Goal: Find specific page/section: Find specific page/section

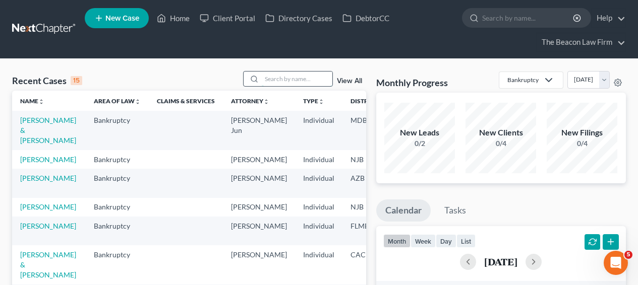
click at [296, 72] on input "search" at bounding box center [297, 79] width 71 height 15
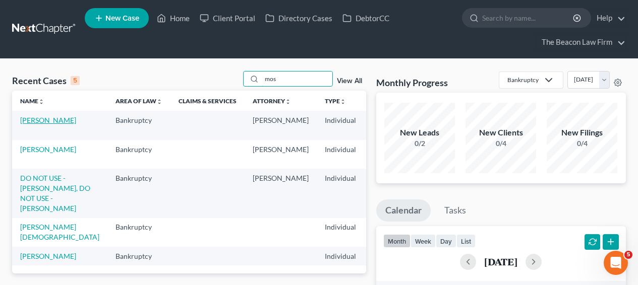
type input "mos"
click at [38, 125] on link "[PERSON_NAME]" at bounding box center [48, 120] width 56 height 9
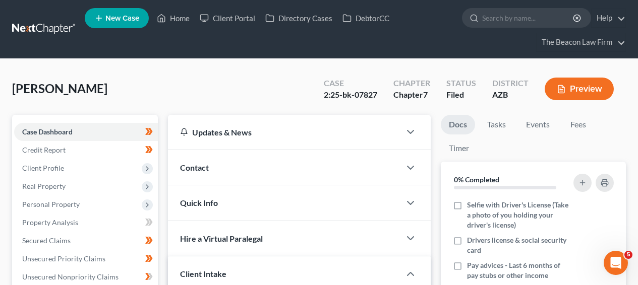
click at [96, 88] on span "[PERSON_NAME]" at bounding box center [59, 88] width 95 height 15
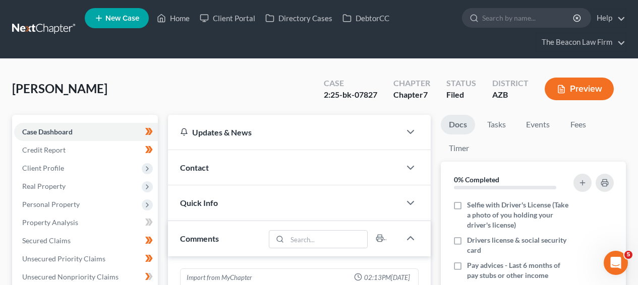
scroll to position [212, 0]
click at [31, 88] on span "[PERSON_NAME]" at bounding box center [59, 88] width 95 height 15
copy span "[PERSON_NAME]"
click at [372, 97] on div "2:25-bk-07827" at bounding box center [350, 95] width 53 height 12
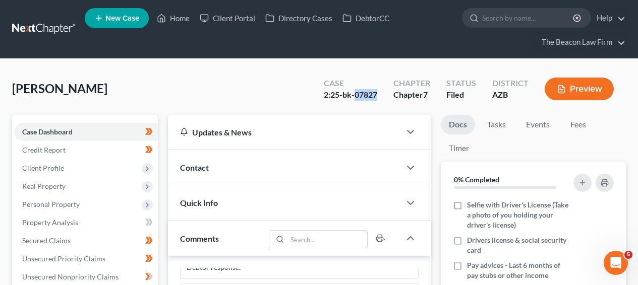
click at [372, 97] on div "2:25-bk-07827" at bounding box center [350, 95] width 53 height 12
copy div "07827"
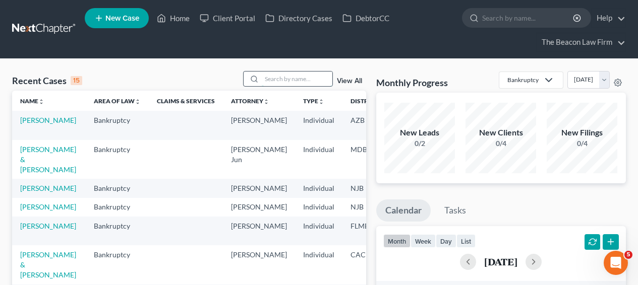
click at [306, 83] on input "search" at bounding box center [297, 79] width 71 height 15
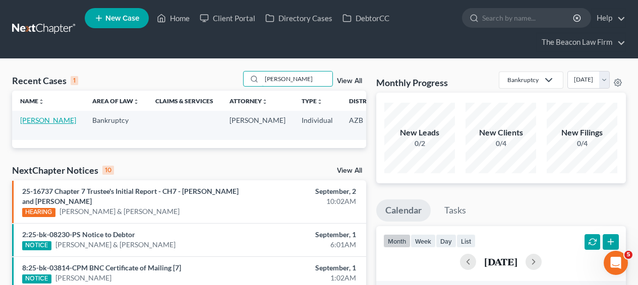
type input "[PERSON_NAME]"
click at [43, 122] on link "[PERSON_NAME]" at bounding box center [48, 120] width 56 height 9
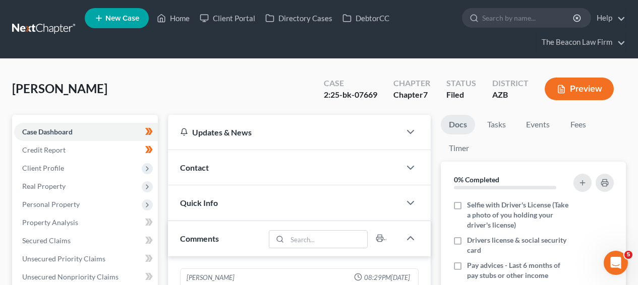
scroll to position [363, 0]
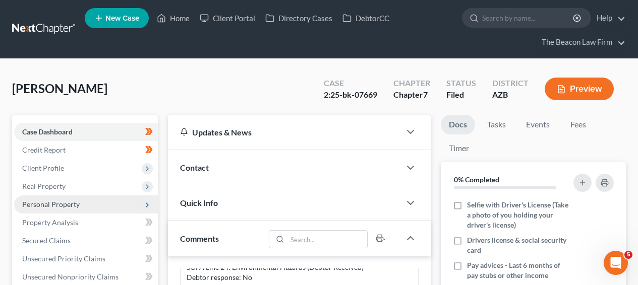
click at [56, 203] on span "Personal Property" at bounding box center [50, 204] width 57 height 9
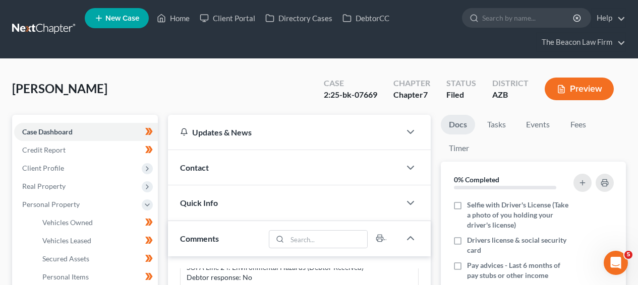
scroll to position [275, 0]
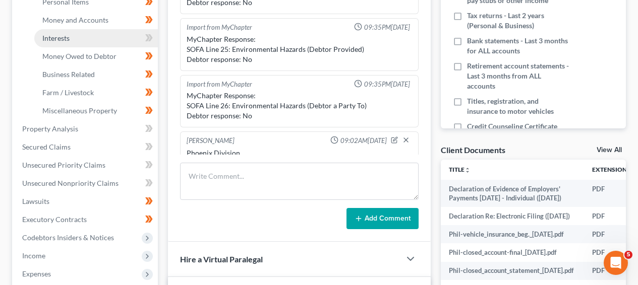
click at [94, 39] on link "Interests" at bounding box center [96, 38] width 124 height 18
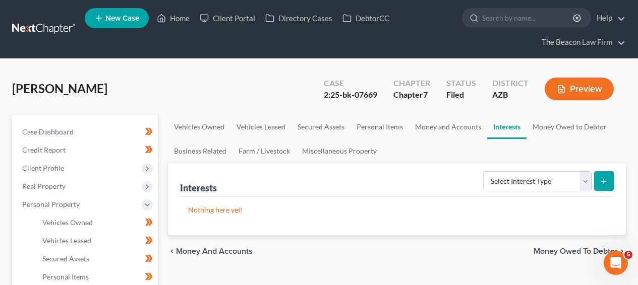
click at [366, 95] on div "2:25-bk-07669" at bounding box center [350, 95] width 53 height 12
copy div "07669"
